Goal: Task Accomplishment & Management: Use online tool/utility

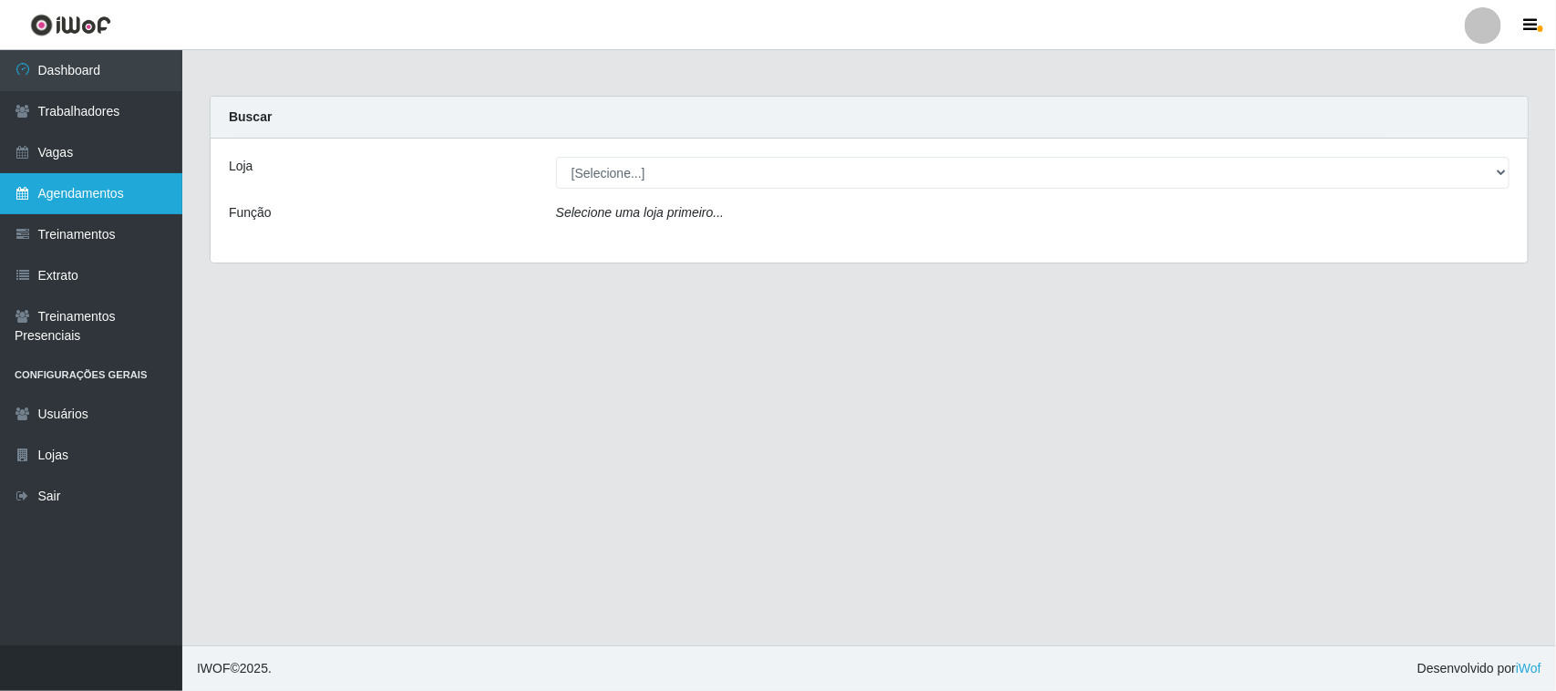
click at [91, 192] on link "Agendamentos" at bounding box center [91, 193] width 182 height 41
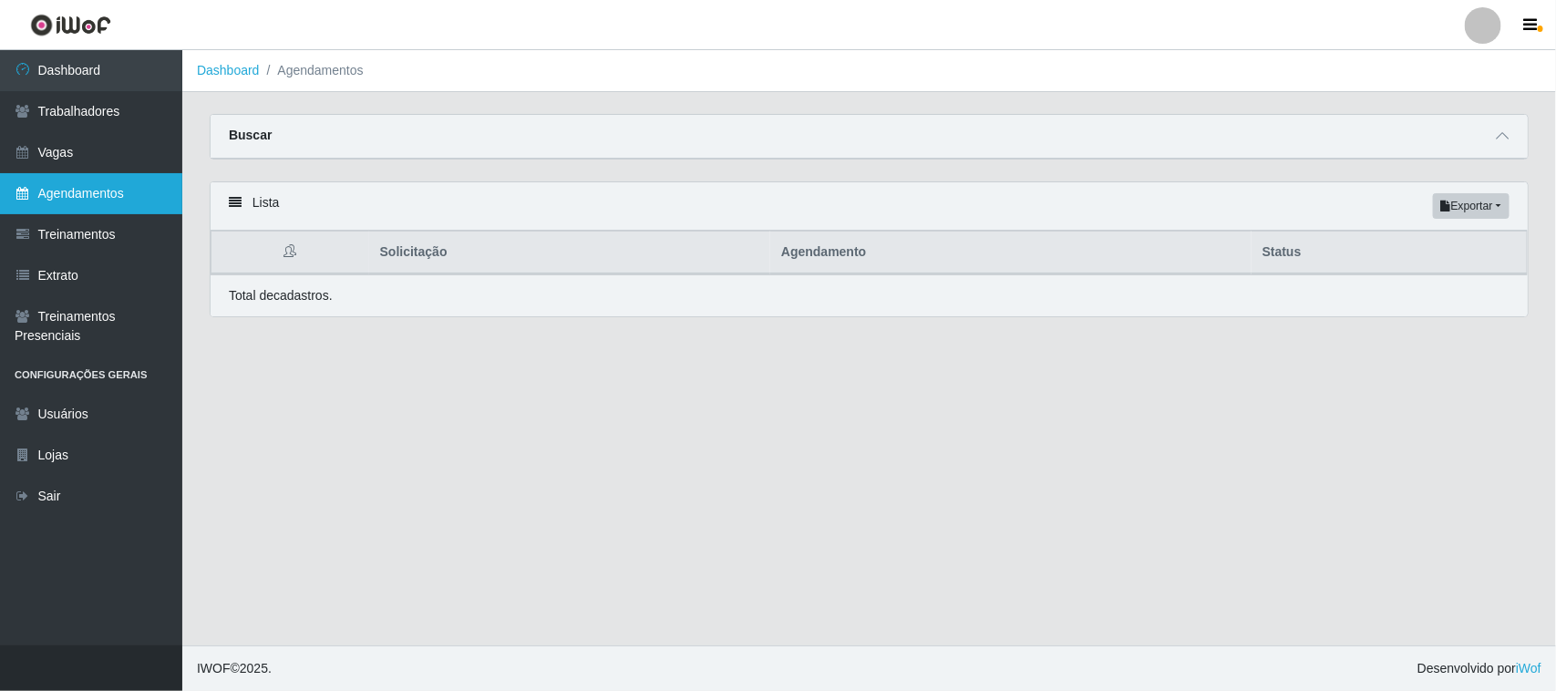
click at [116, 202] on link "Agendamentos" at bounding box center [91, 193] width 182 height 41
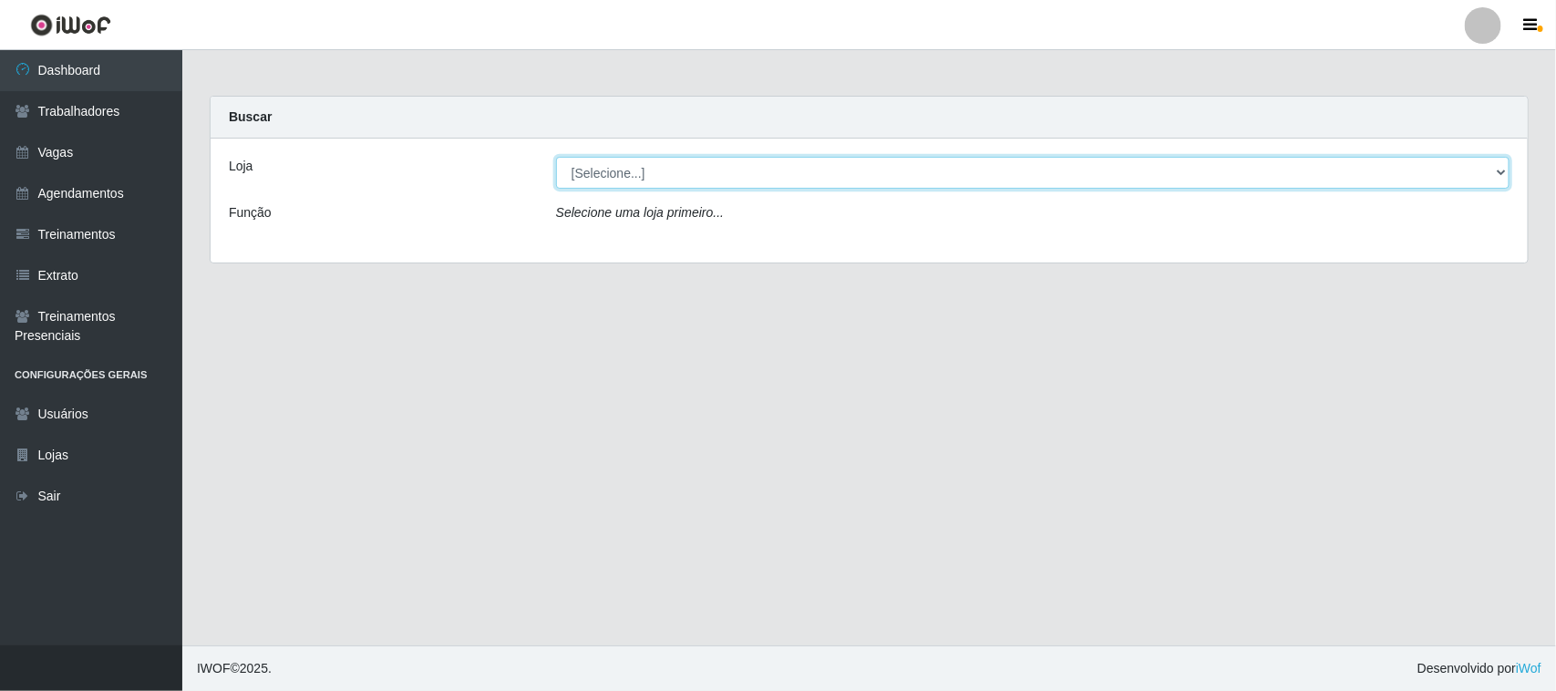
click at [1495, 170] on select "[Selecione...] Nordestão - [GEOGRAPHIC_DATA]" at bounding box center [1032, 173] width 953 height 32
select select "420"
click at [556, 157] on select "[Selecione...] Nordestão - [GEOGRAPHIC_DATA]" at bounding box center [1032, 173] width 953 height 32
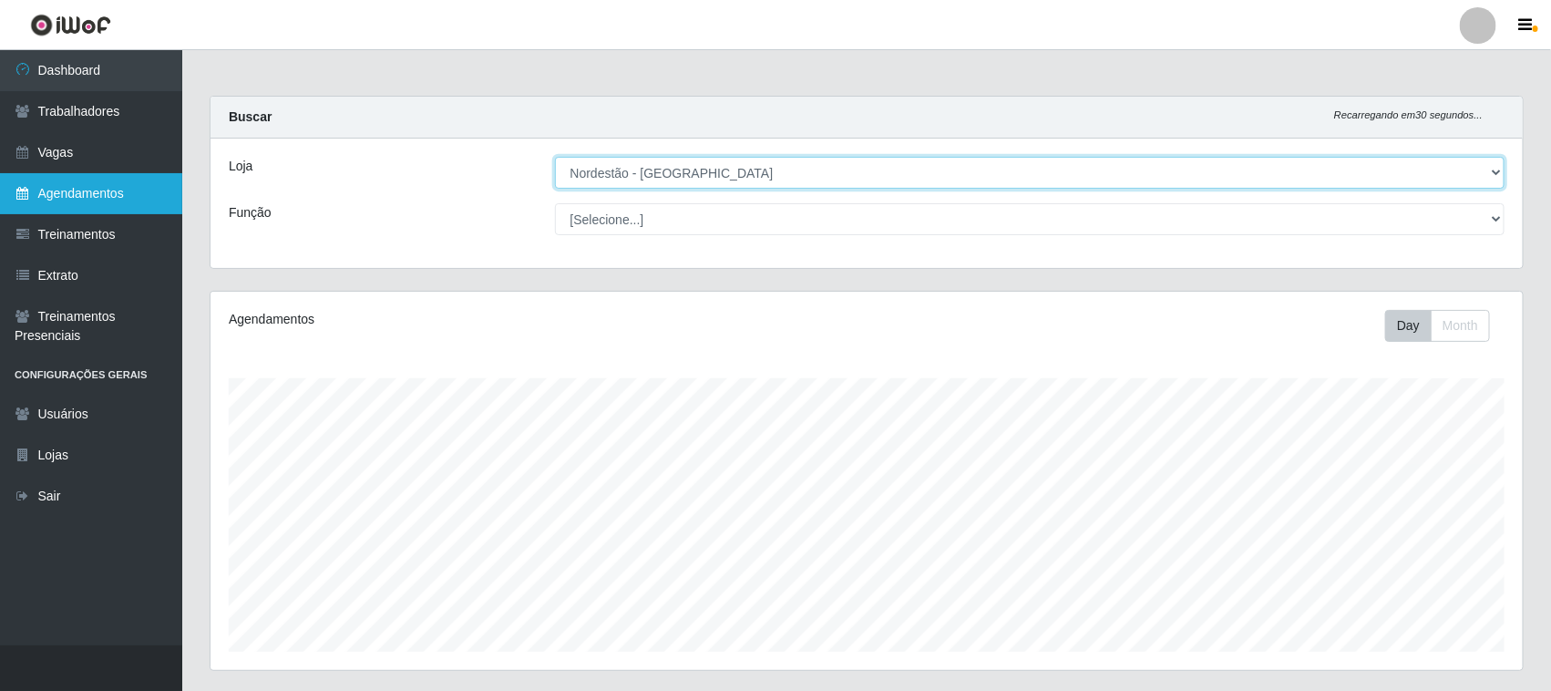
scroll to position [379, 1313]
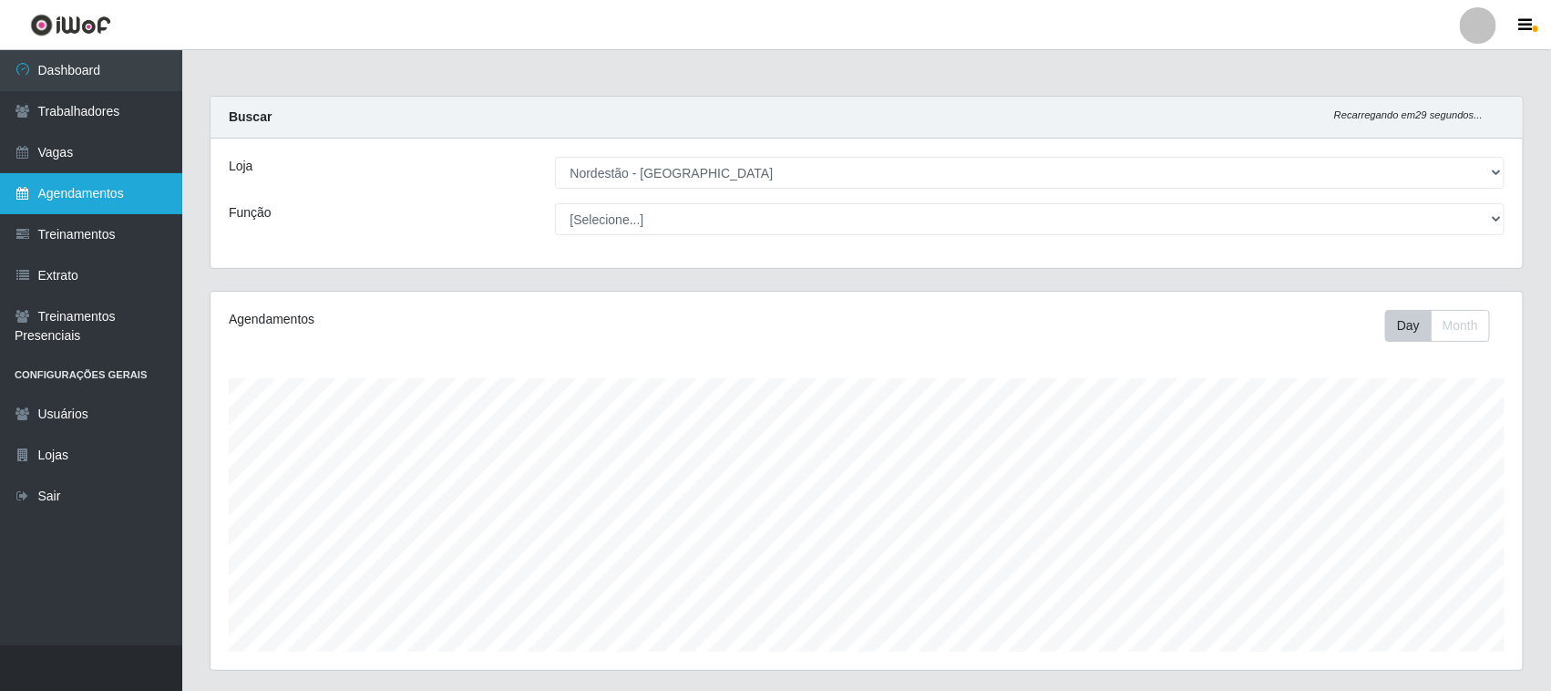
click at [74, 191] on link "Agendamentos" at bounding box center [91, 193] width 182 height 41
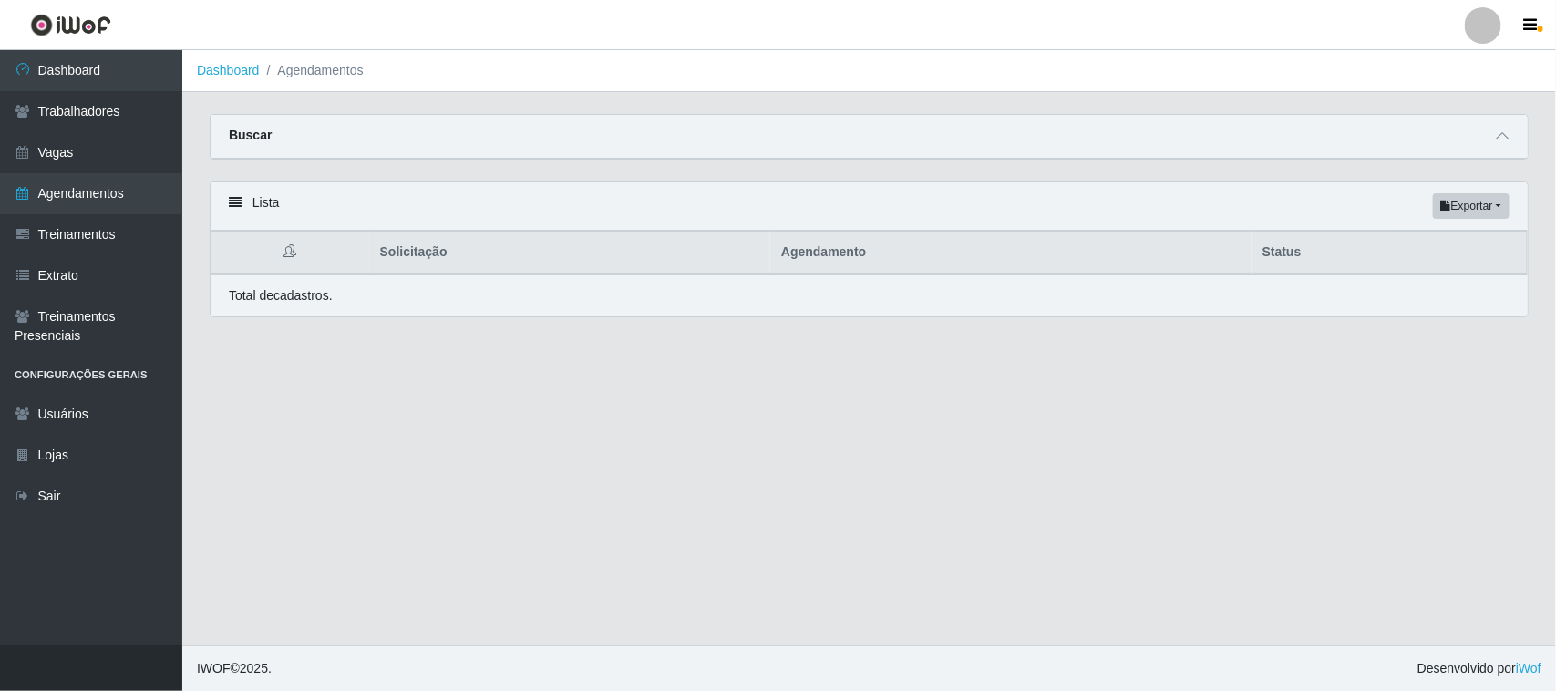
click at [267, 205] on div "Lista Exportar PDF Excel" at bounding box center [869, 206] width 1317 height 48
click at [108, 160] on link "Vagas" at bounding box center [91, 152] width 182 height 41
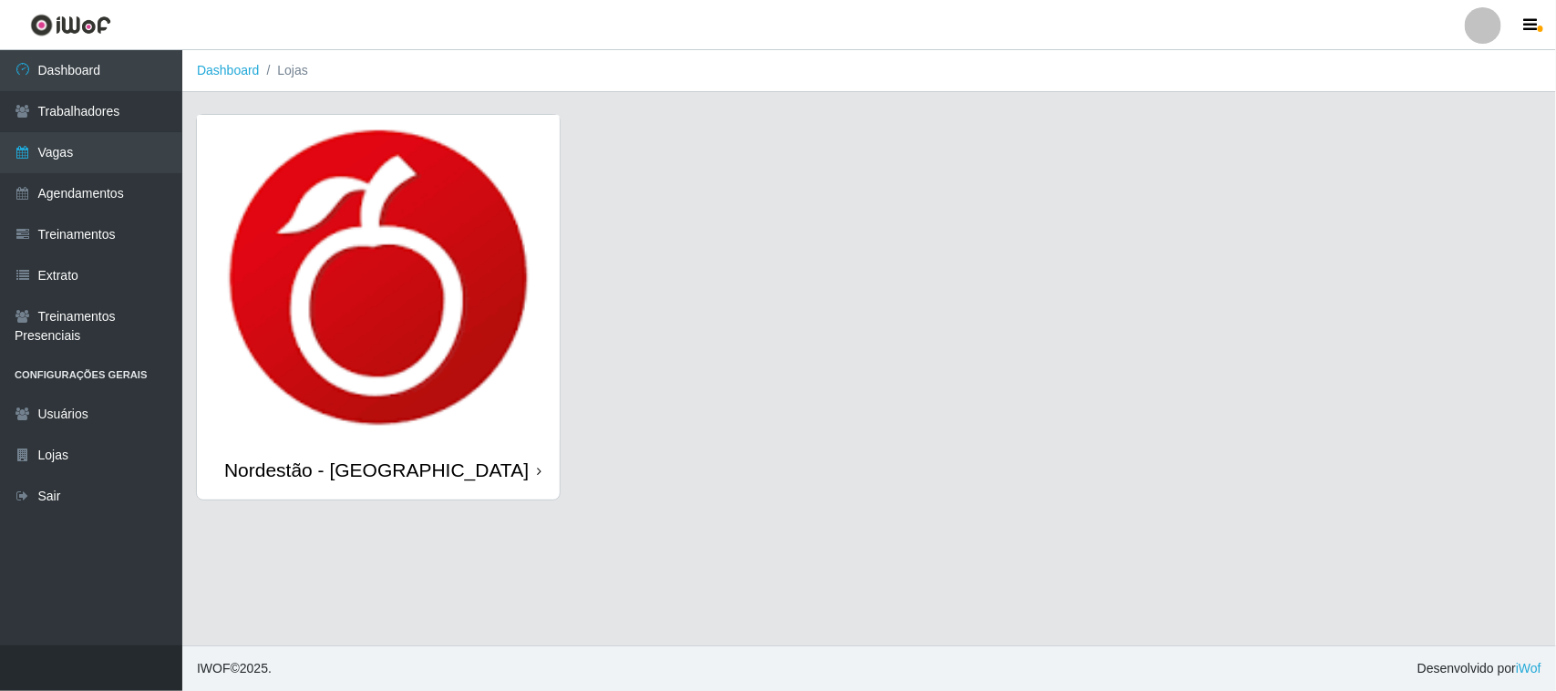
click at [541, 474] on div "Nordestão - [GEOGRAPHIC_DATA]" at bounding box center [378, 469] width 363 height 59
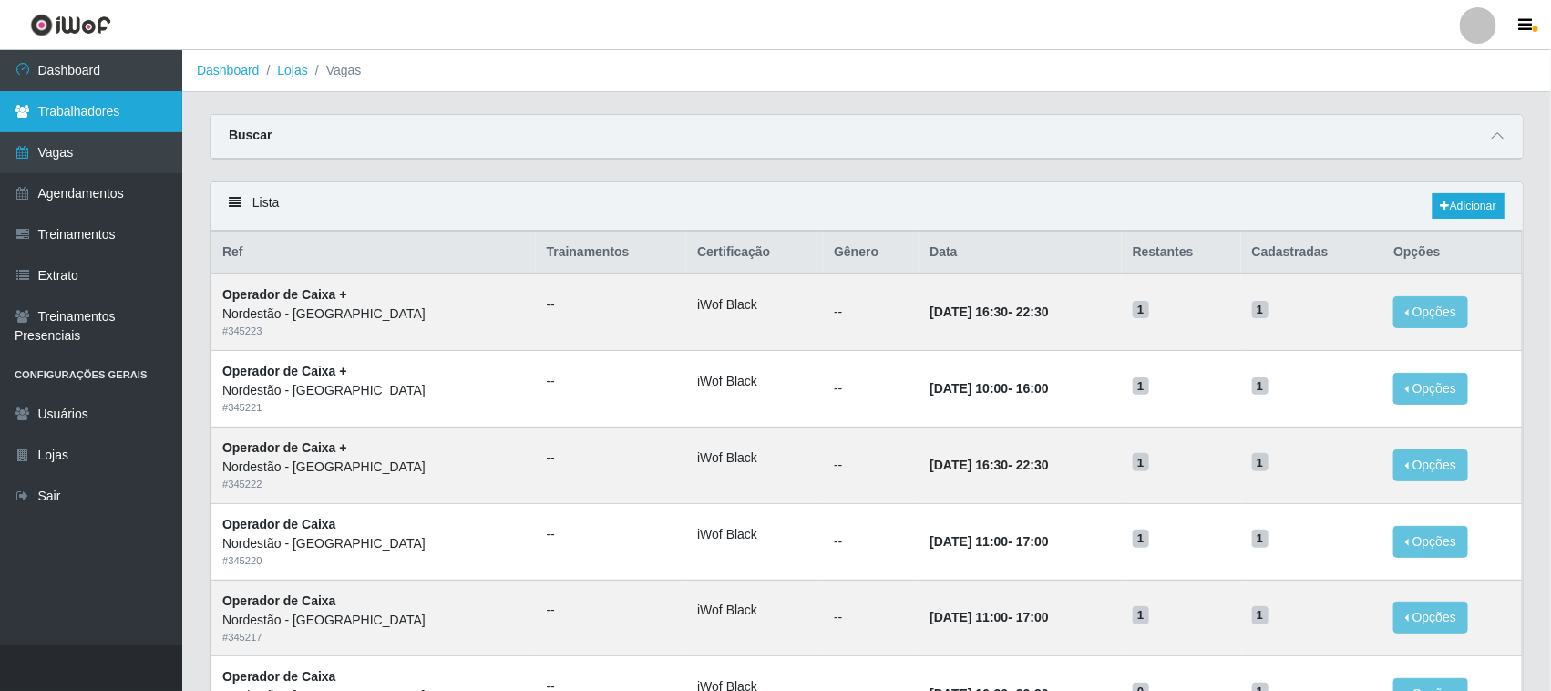
click at [157, 119] on link "Trabalhadores" at bounding box center [91, 111] width 182 height 41
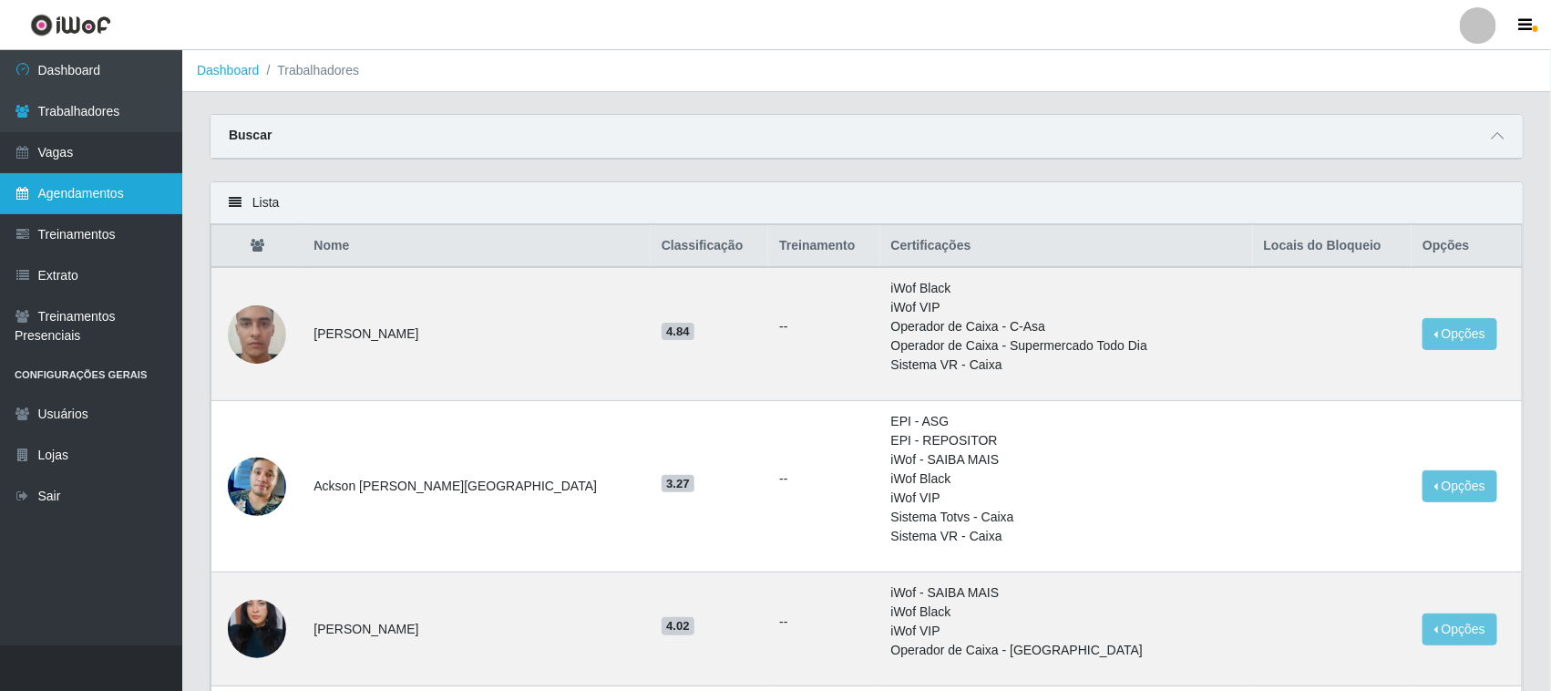
click at [92, 196] on link "Agendamentos" at bounding box center [91, 193] width 182 height 41
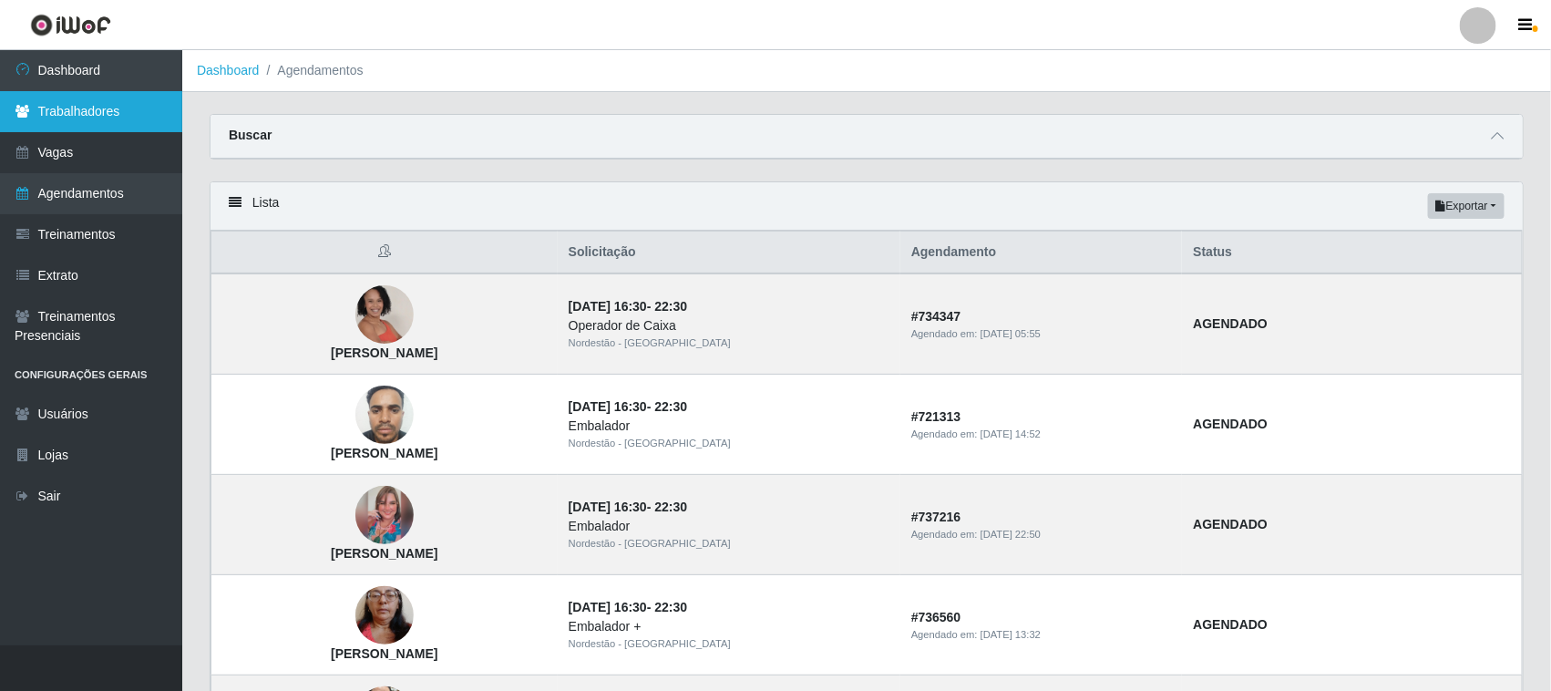
click at [130, 117] on link "Trabalhadores" at bounding box center [91, 111] width 182 height 41
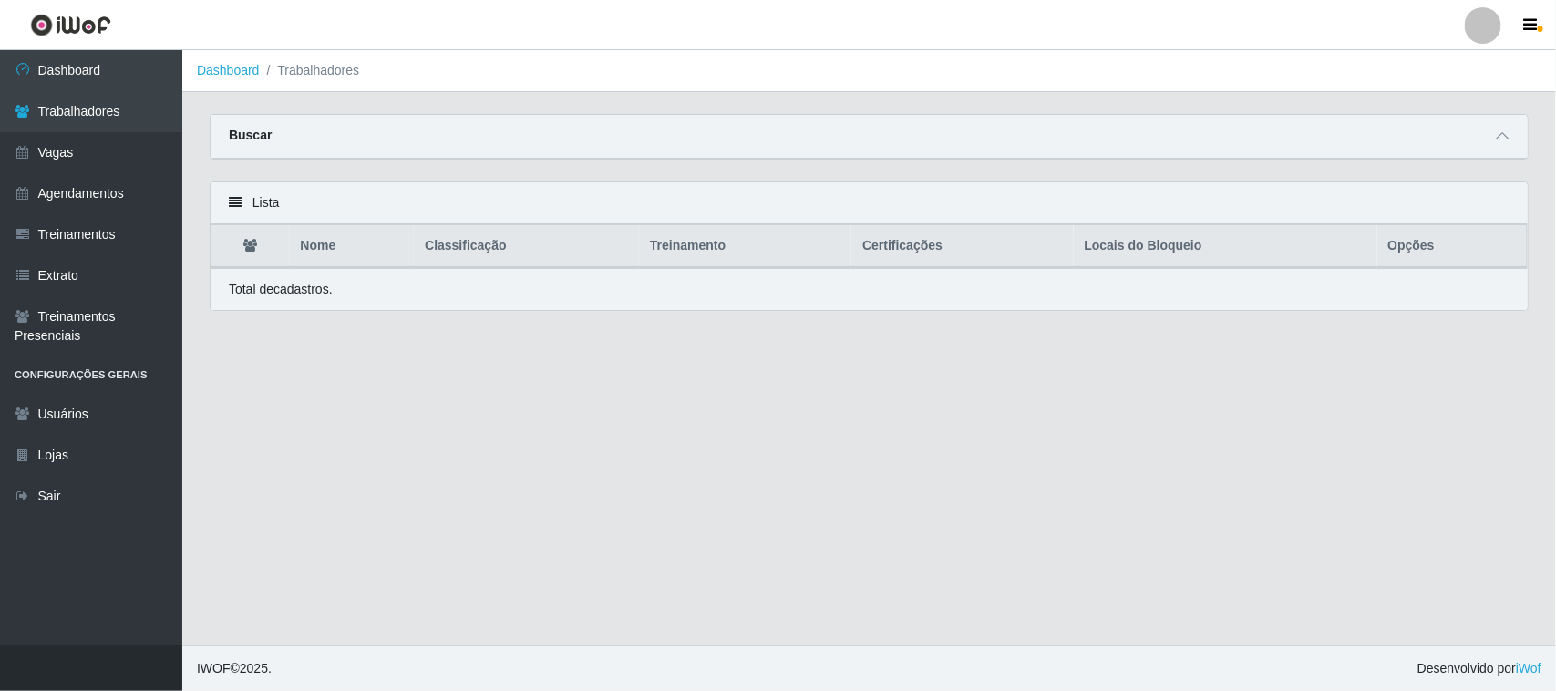
click at [251, 129] on strong "Buscar" at bounding box center [250, 135] width 43 height 15
click at [1501, 134] on icon at bounding box center [1502, 135] width 13 height 13
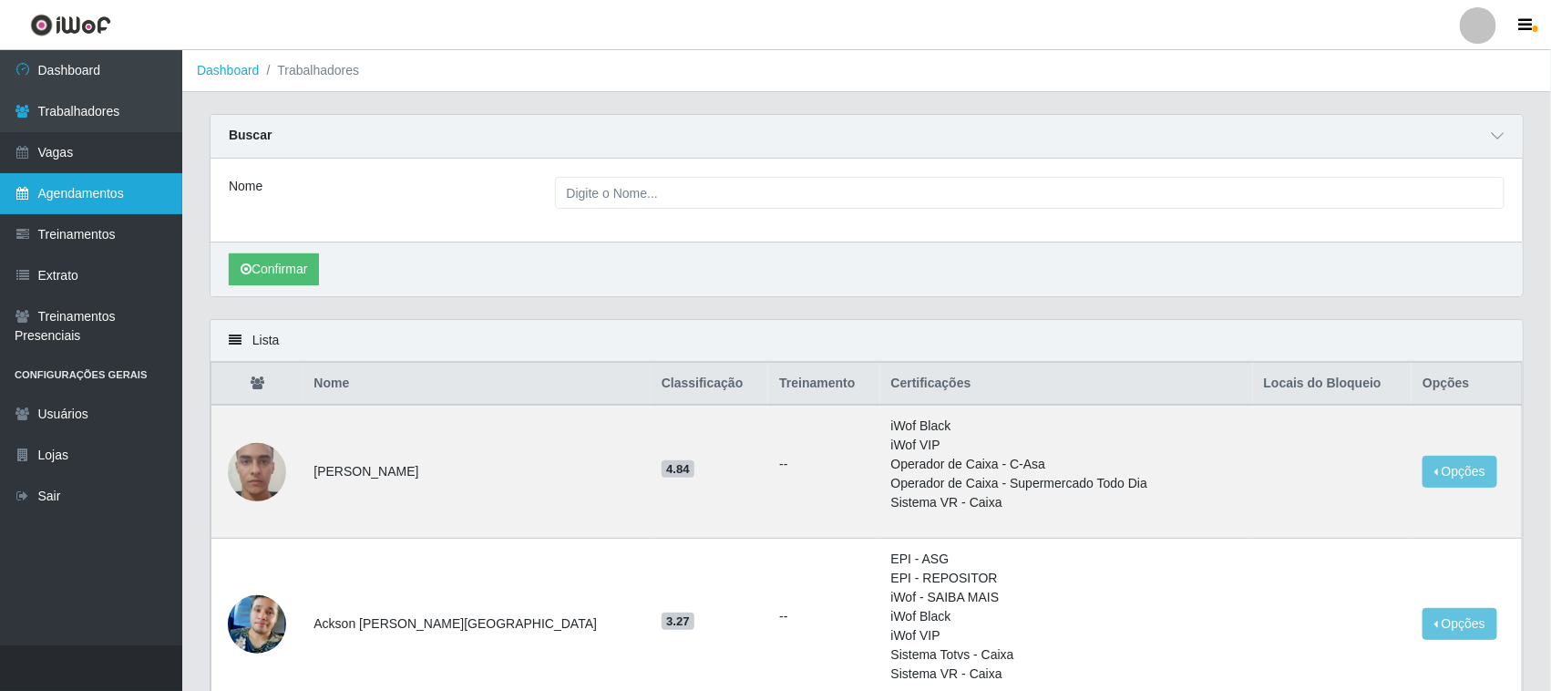
click at [111, 201] on link "Agendamentos" at bounding box center [91, 193] width 182 height 41
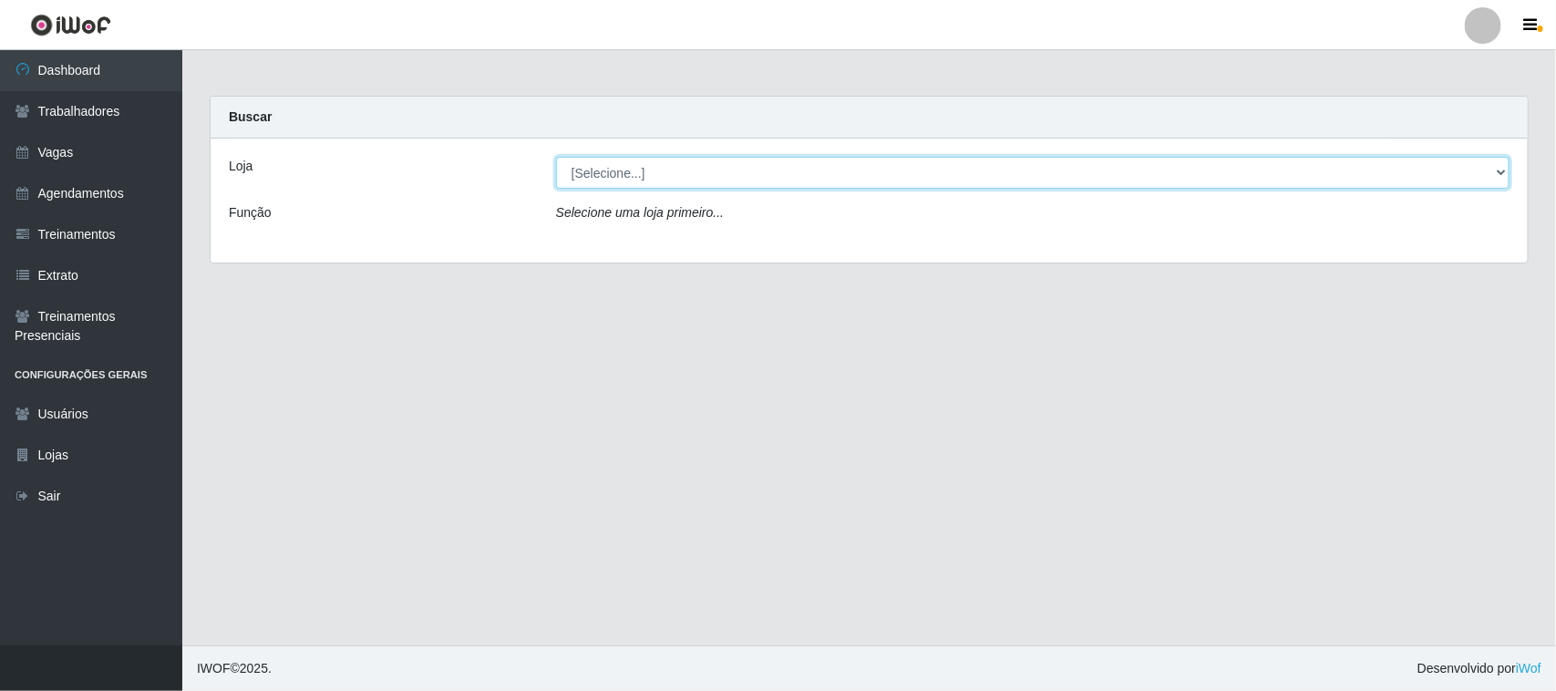
click at [766, 185] on select "[Selecione...] Nordestão - [GEOGRAPHIC_DATA]" at bounding box center [1032, 173] width 953 height 32
select select "420"
click at [556, 157] on select "[Selecione...] Nordestão - [GEOGRAPHIC_DATA]" at bounding box center [1032, 173] width 953 height 32
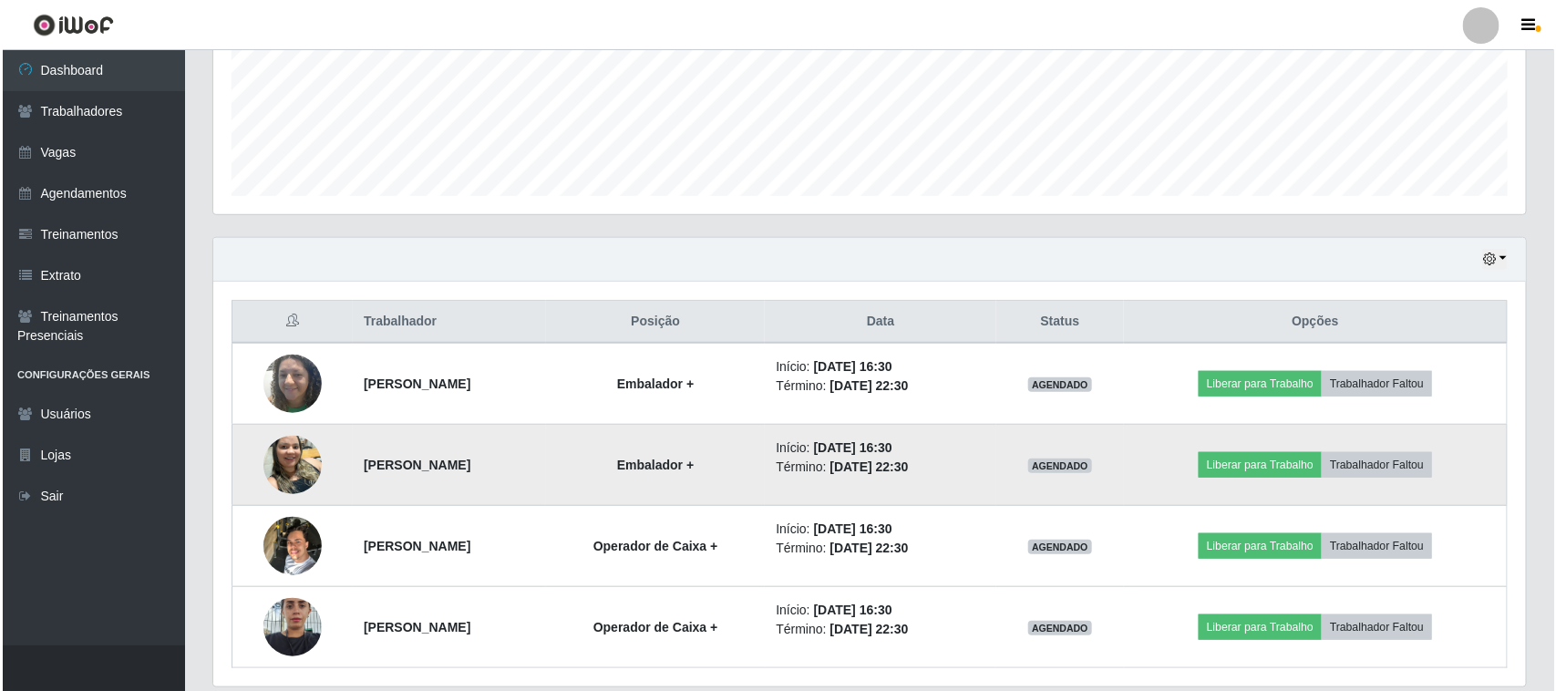
scroll to position [521, 0]
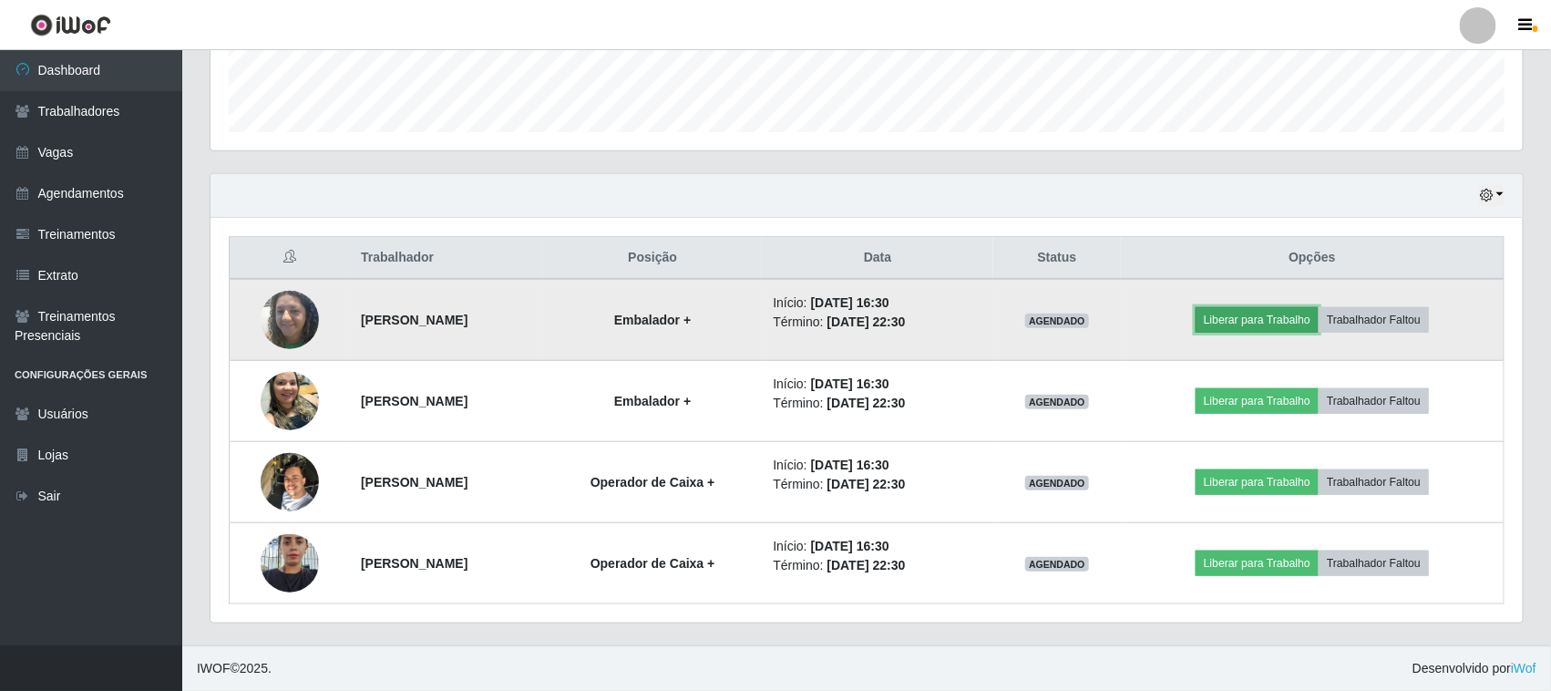
click at [1252, 322] on button "Liberar para Trabalho" at bounding box center [1257, 320] width 123 height 26
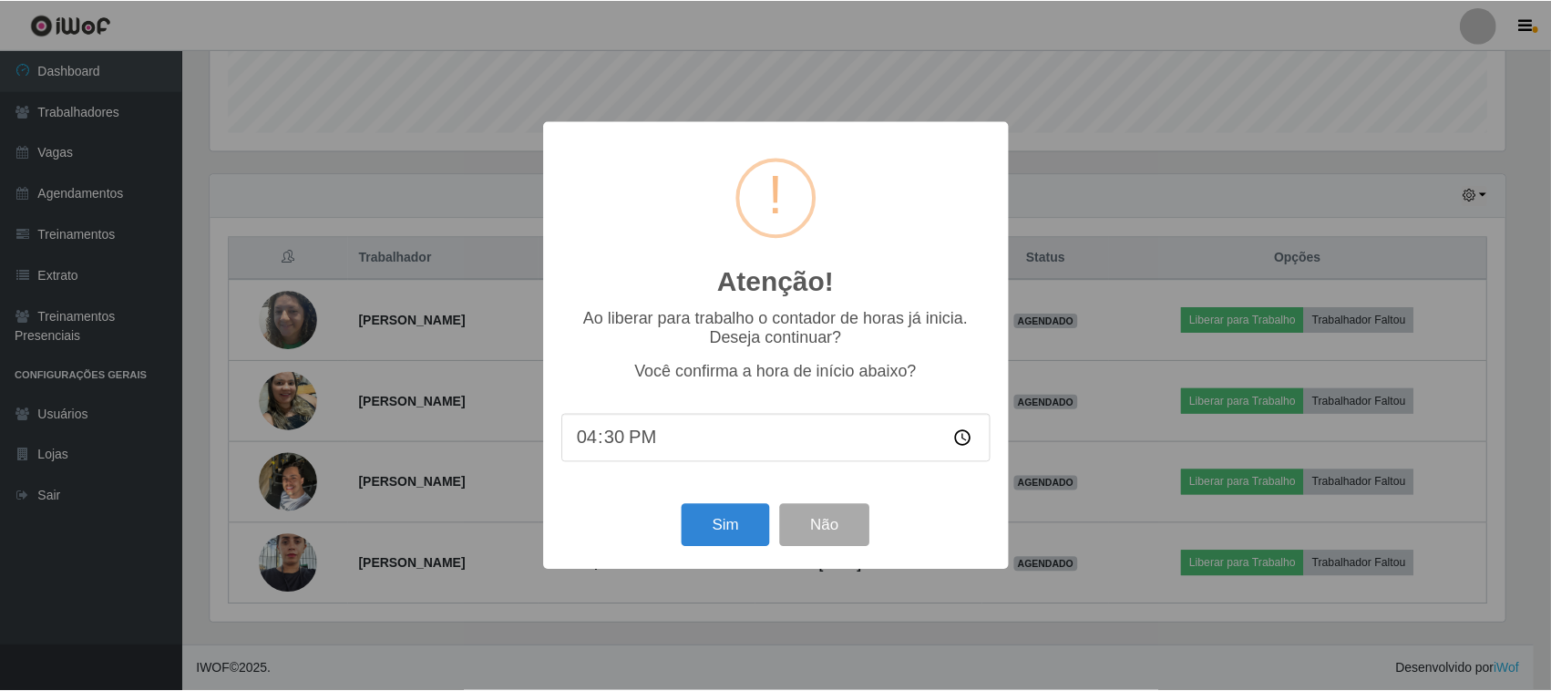
scroll to position [379, 1300]
click at [735, 522] on button "Sim" at bounding box center [728, 525] width 88 height 43
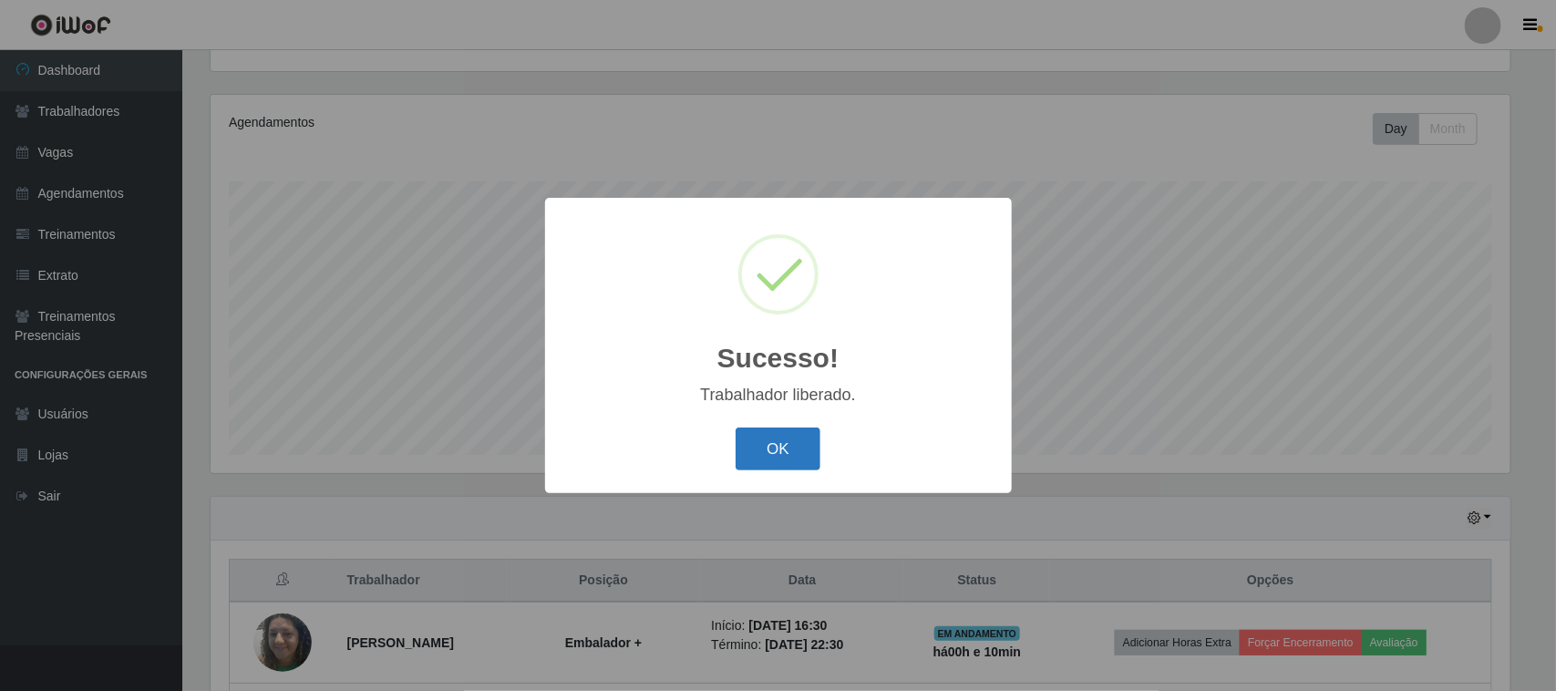
click at [780, 452] on button "OK" at bounding box center [778, 449] width 85 height 43
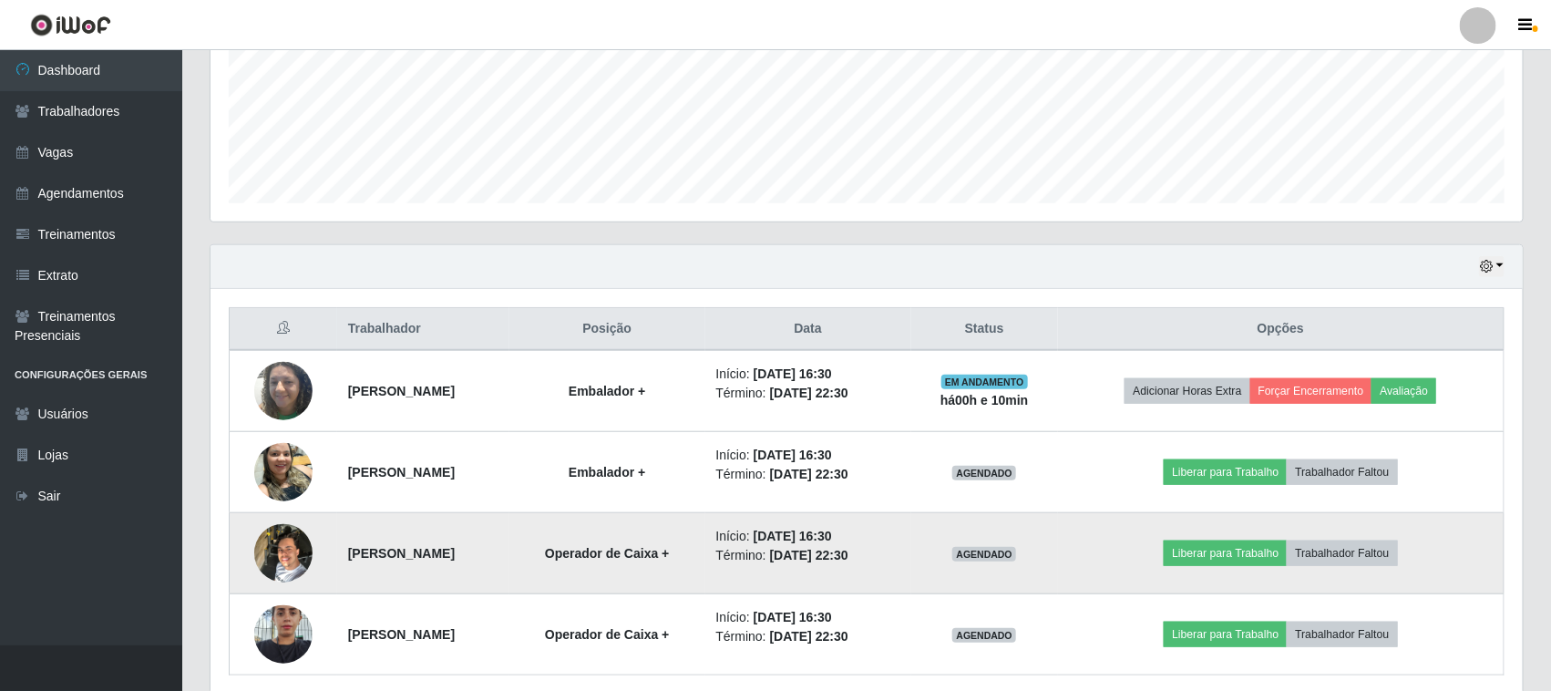
scroll to position [521, 0]
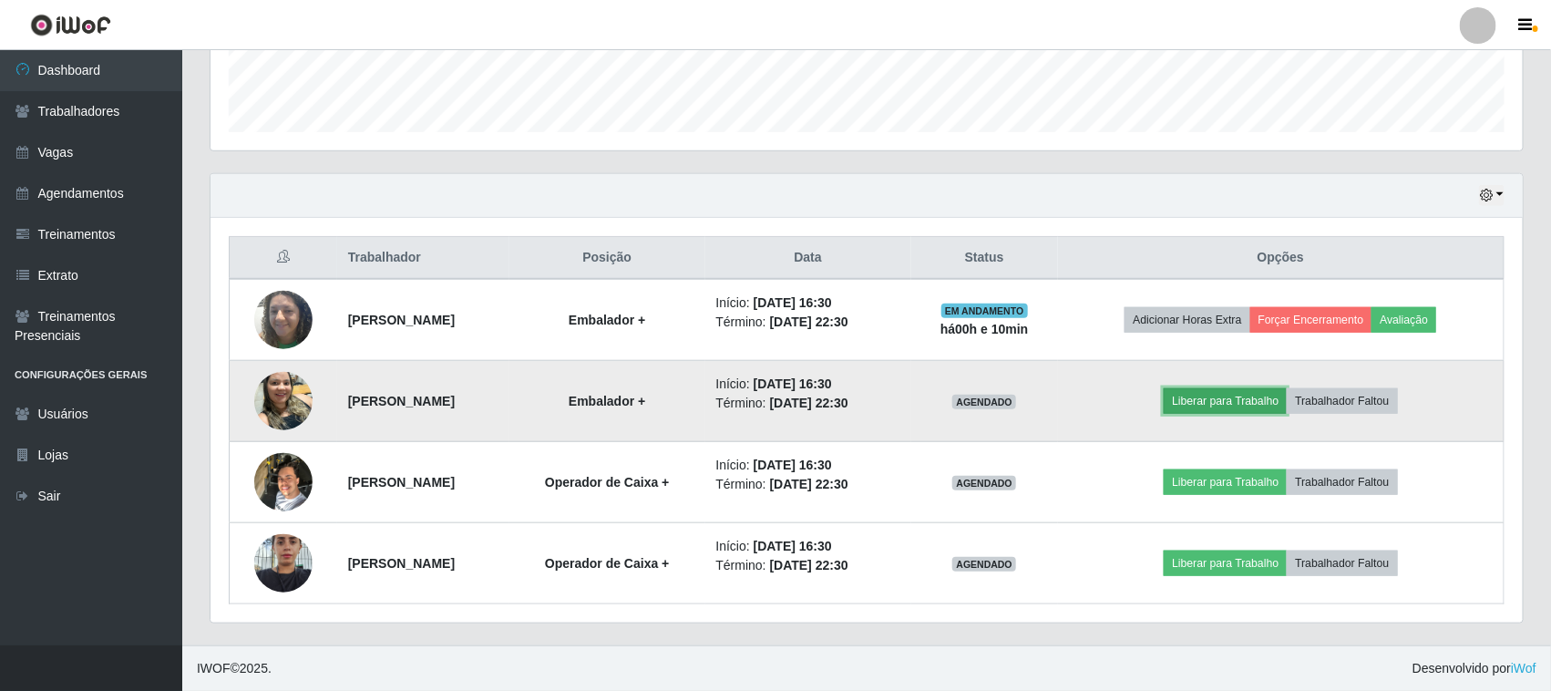
click at [1251, 399] on button "Liberar para Trabalho" at bounding box center [1225, 401] width 123 height 26
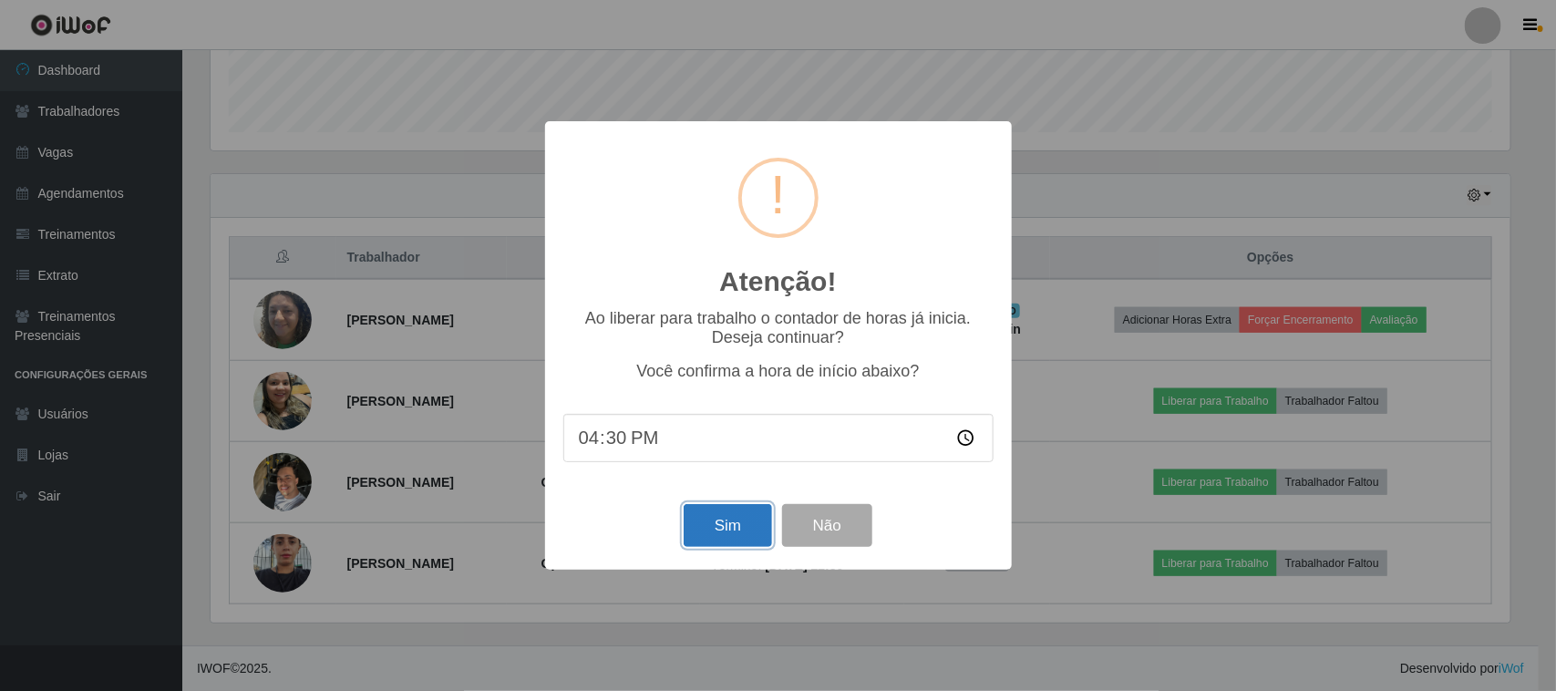
click at [729, 531] on button "Sim" at bounding box center [728, 525] width 88 height 43
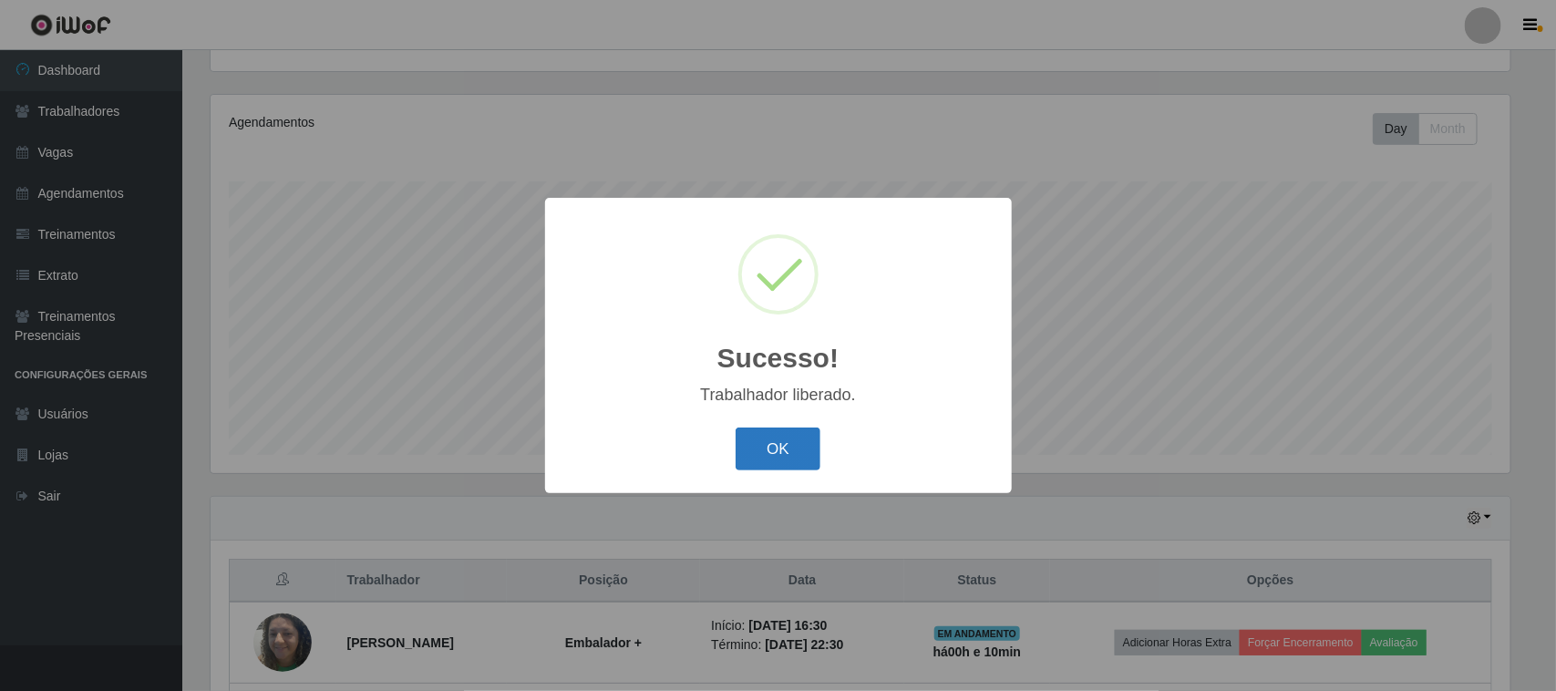
click at [790, 447] on button "OK" at bounding box center [778, 449] width 85 height 43
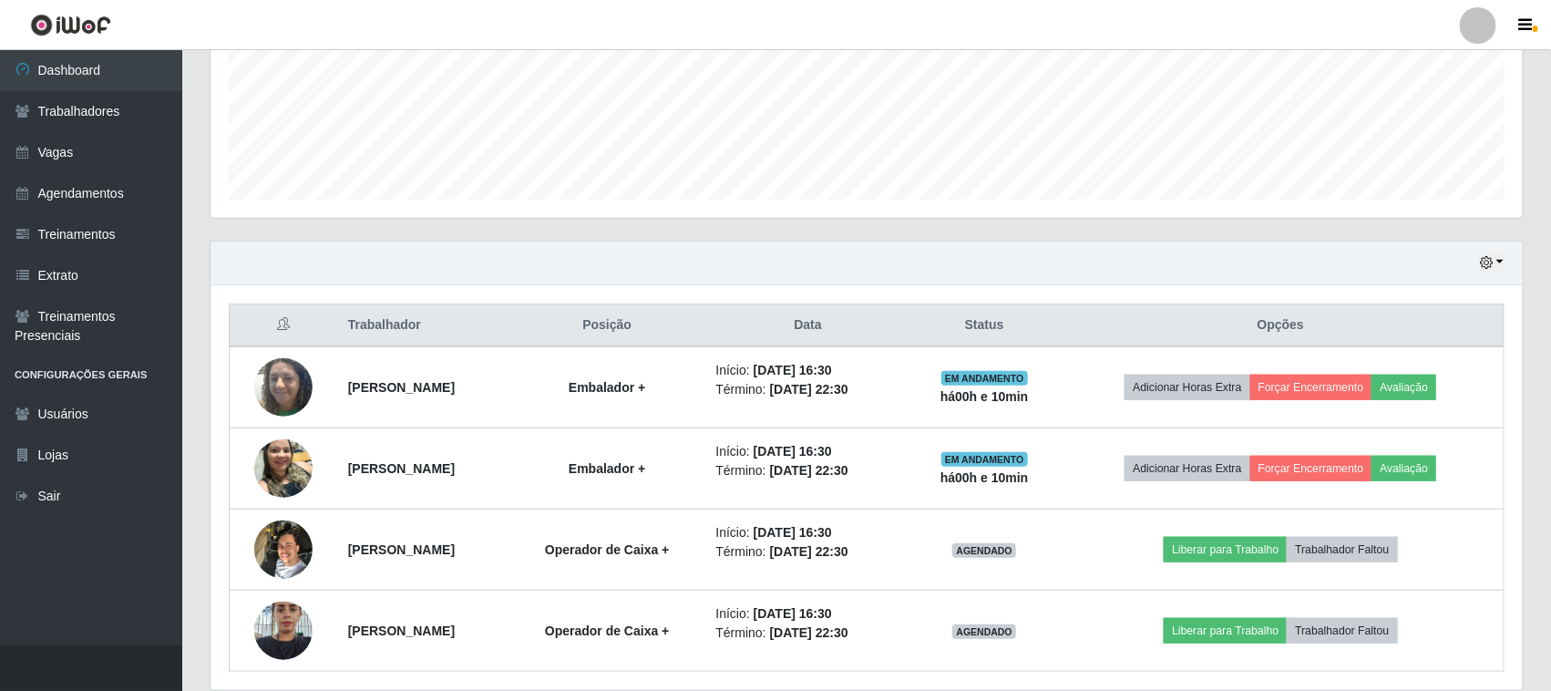
scroll to position [521, 0]
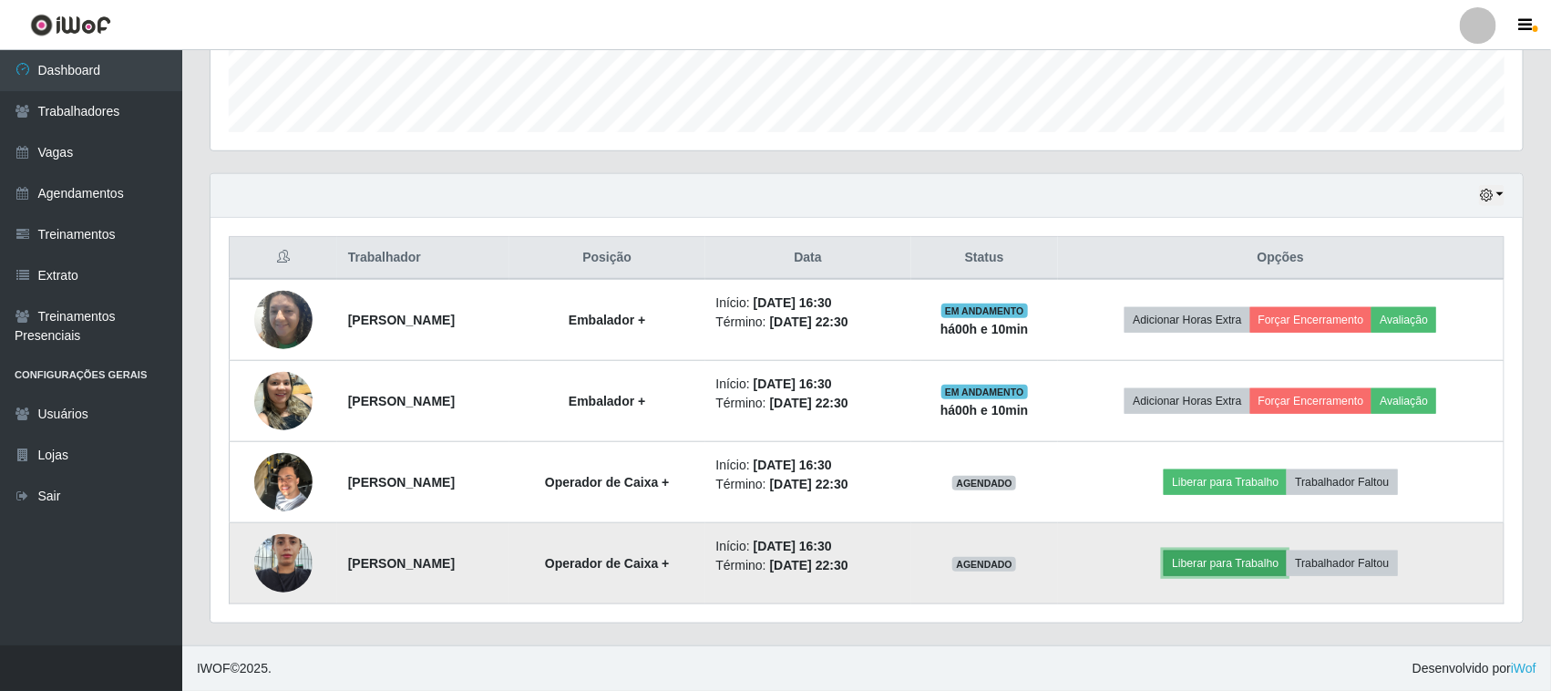
click at [1242, 559] on button "Liberar para Trabalho" at bounding box center [1225, 564] width 123 height 26
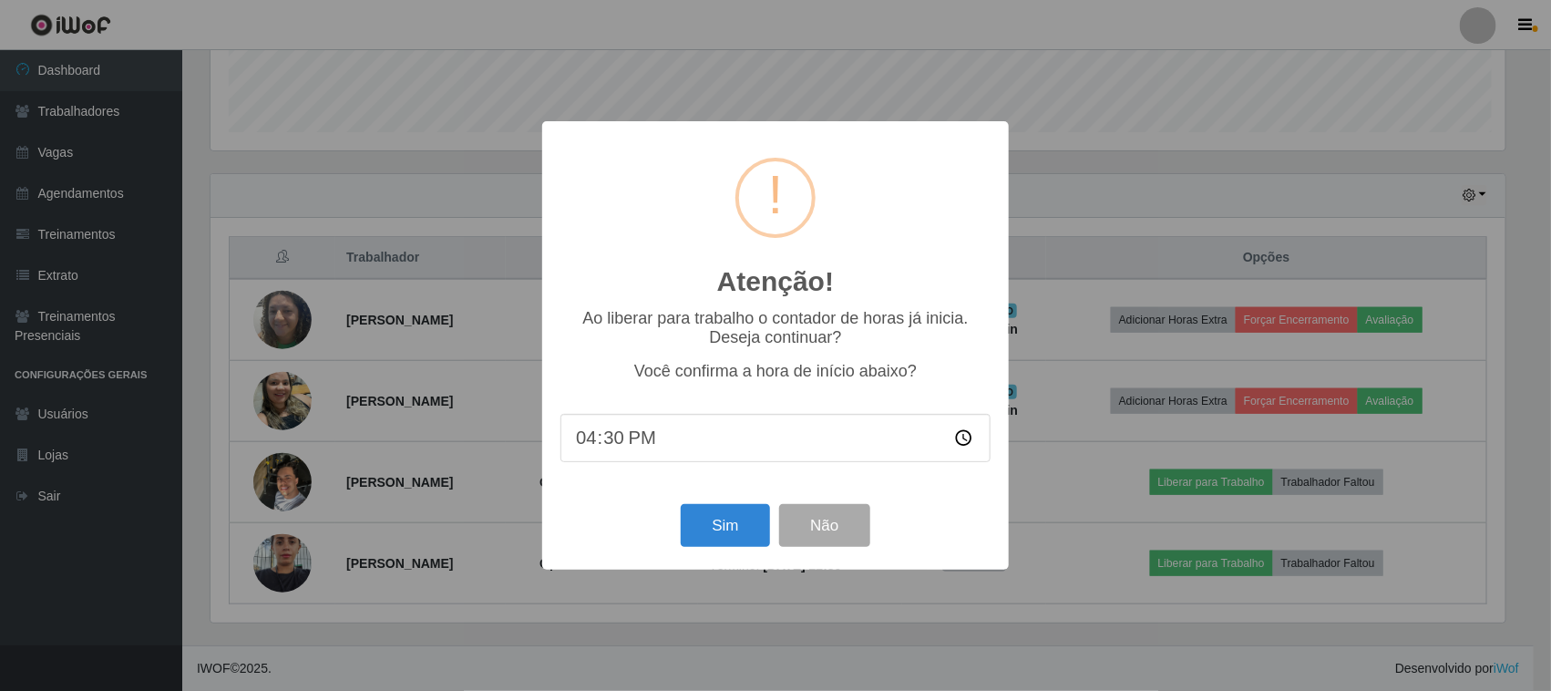
scroll to position [379, 1300]
click at [734, 520] on button "Sim" at bounding box center [728, 525] width 88 height 43
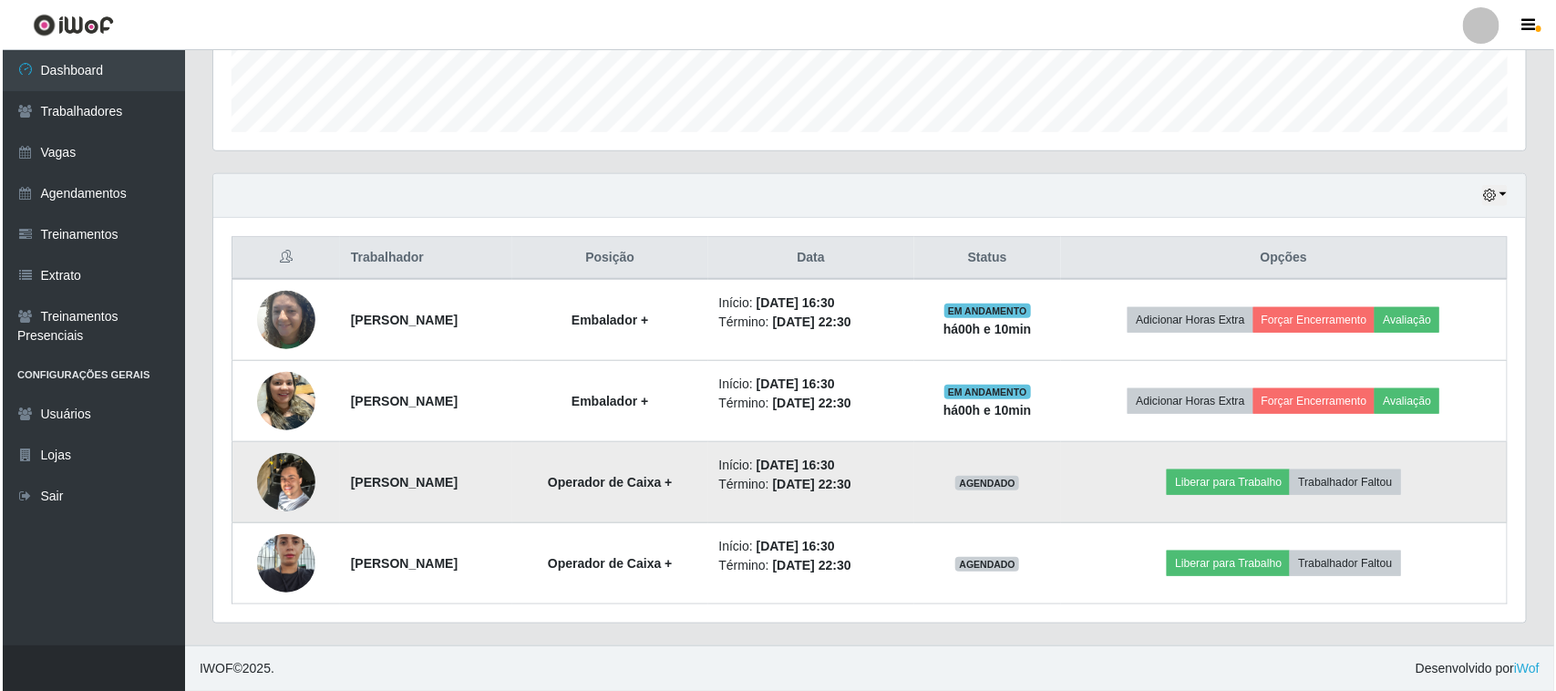
scroll to position [0, 0]
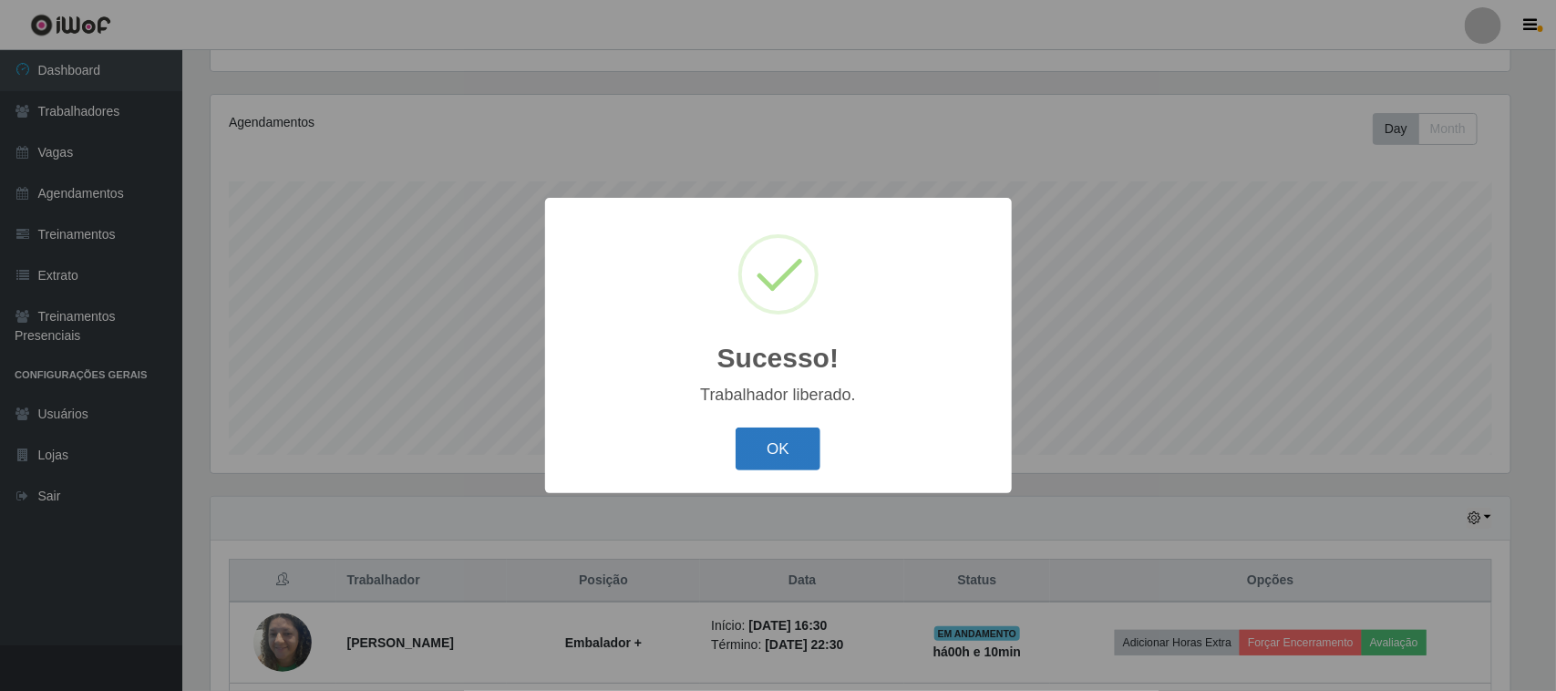
click at [787, 460] on button "OK" at bounding box center [778, 449] width 85 height 43
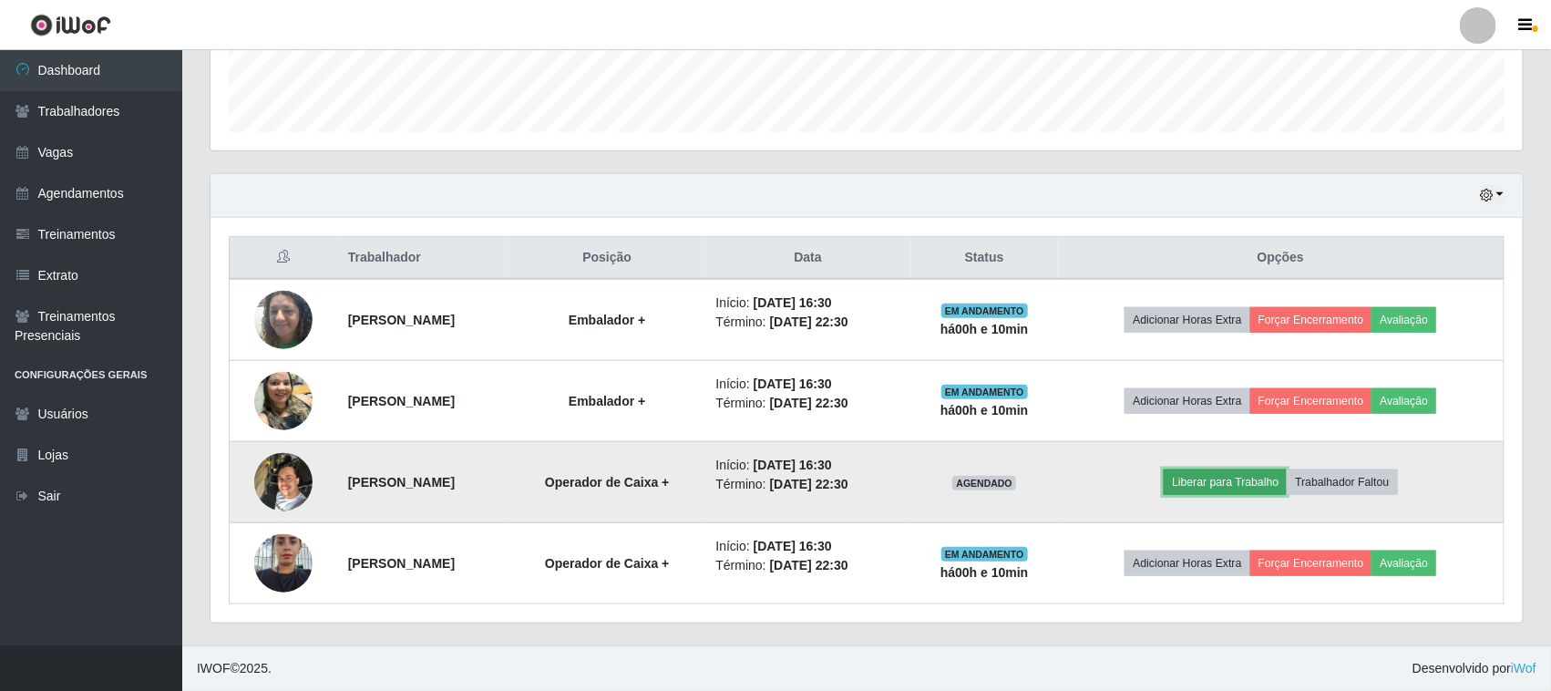
click at [1265, 483] on button "Liberar para Trabalho" at bounding box center [1225, 482] width 123 height 26
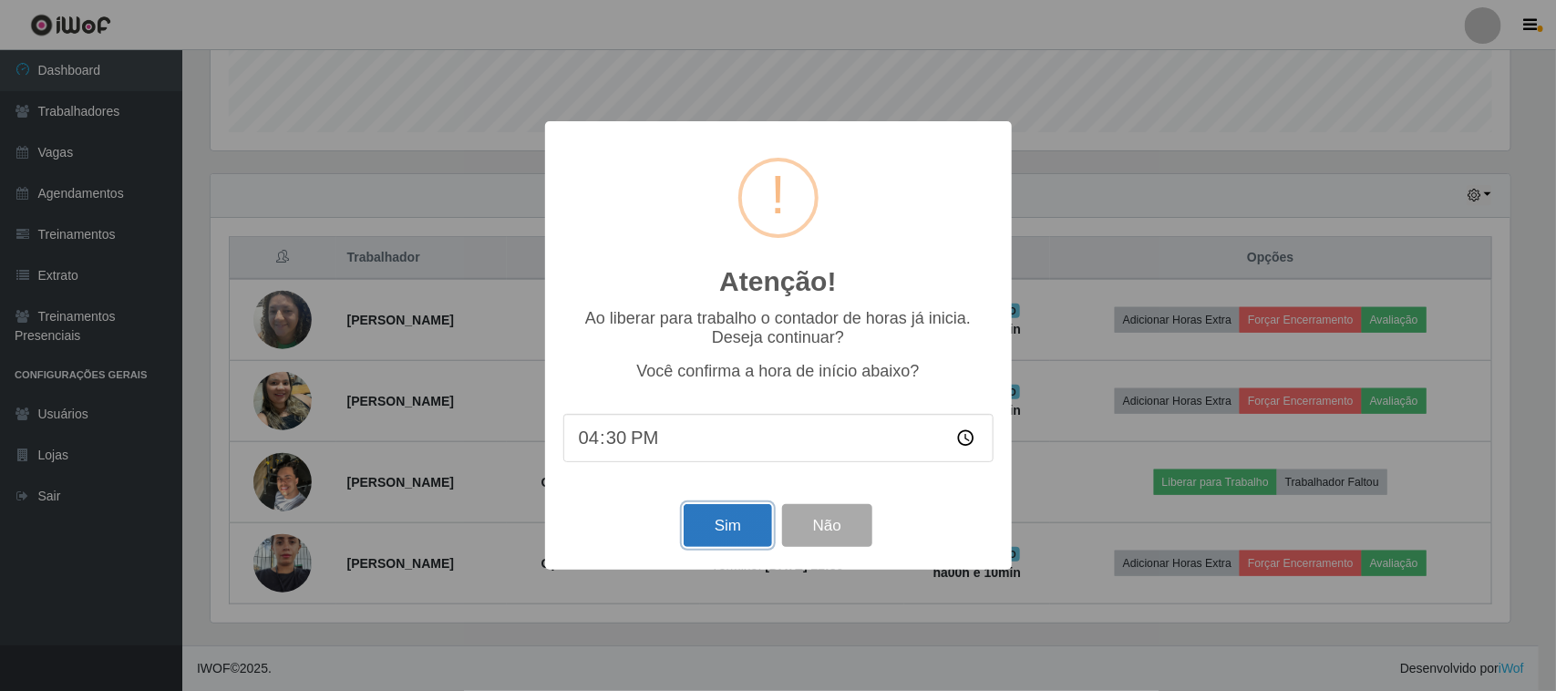
click at [727, 521] on button "Sim" at bounding box center [728, 525] width 88 height 43
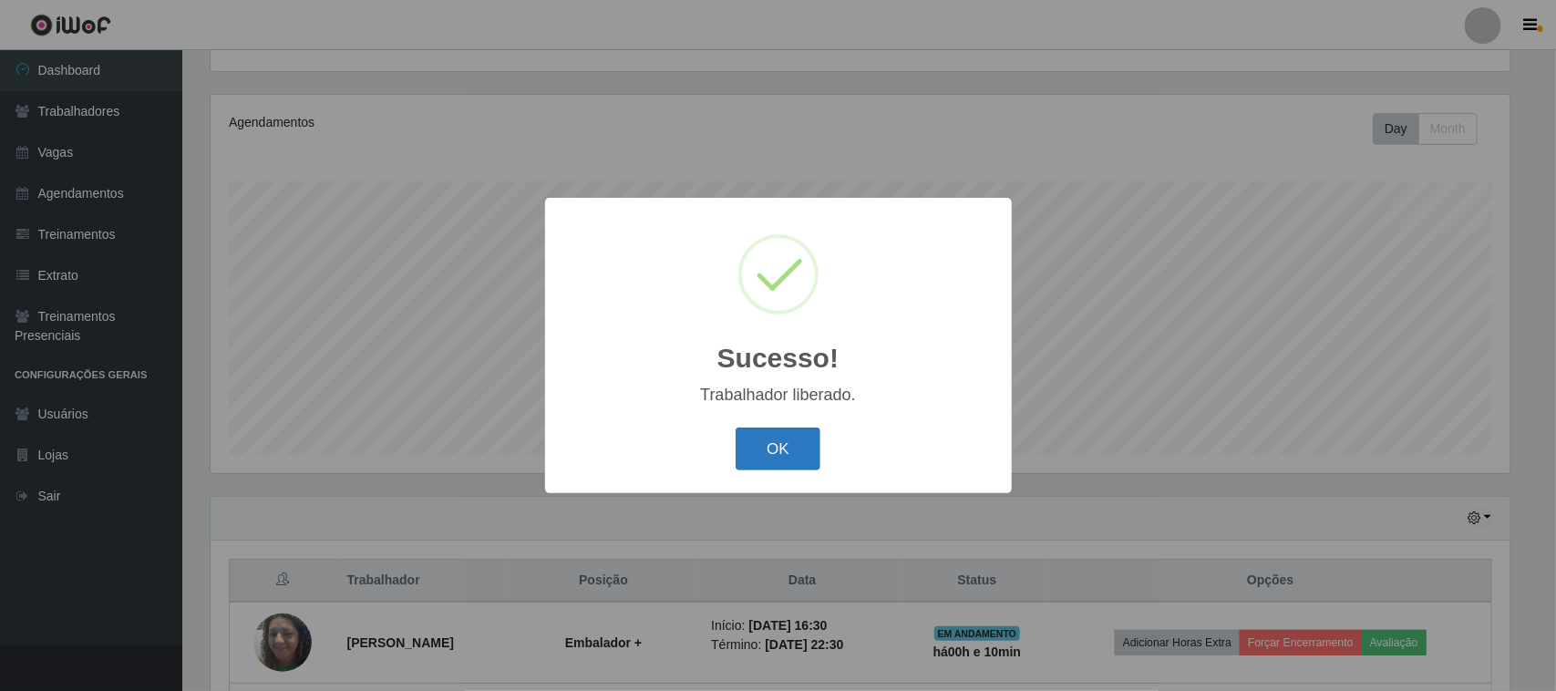
click at [776, 453] on button "OK" at bounding box center [778, 449] width 85 height 43
